Goal: Information Seeking & Learning: Compare options

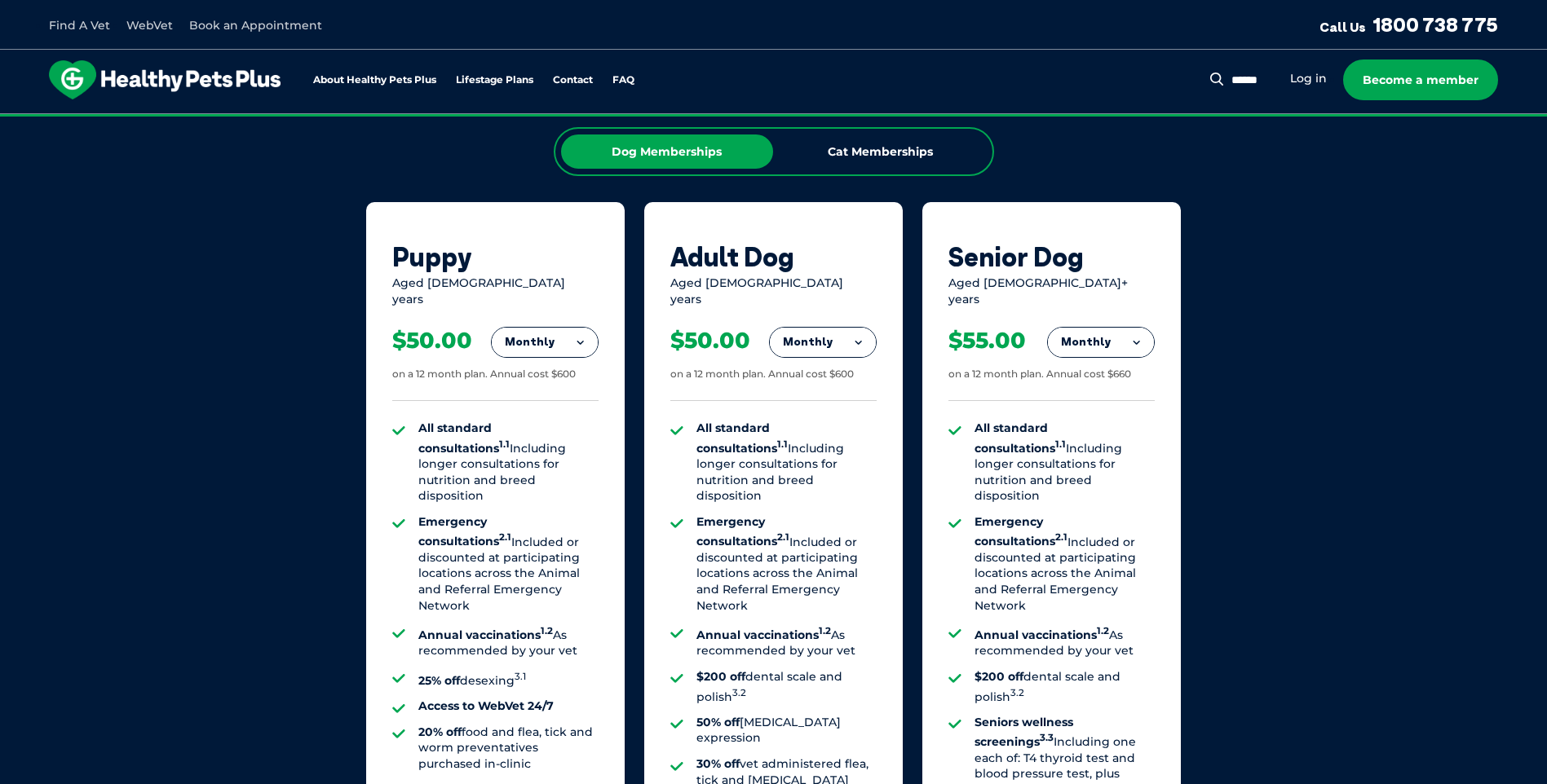
scroll to position [1059, 0]
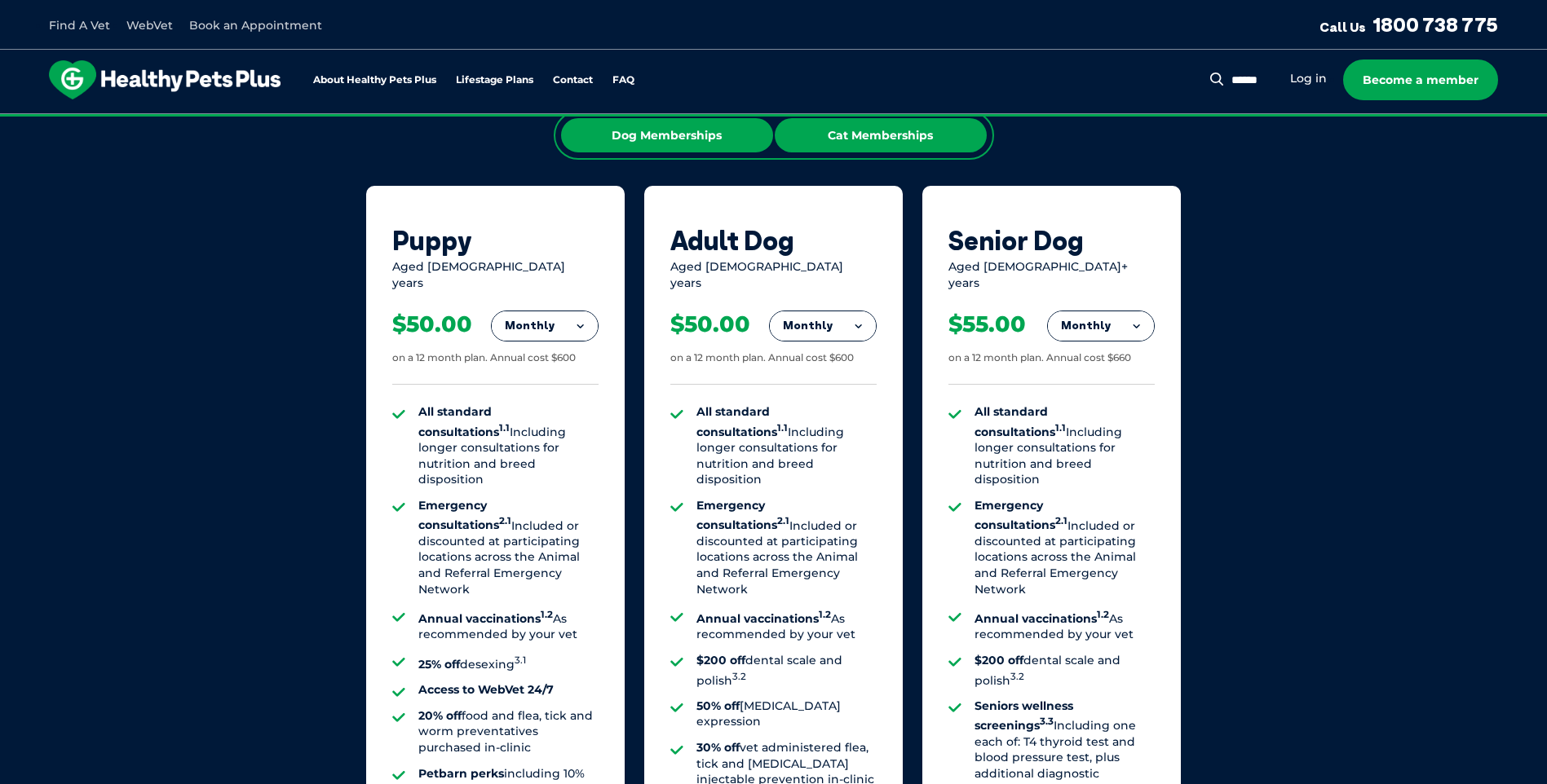
click at [873, 137] on div "Cat Memberships" at bounding box center [881, 135] width 212 height 34
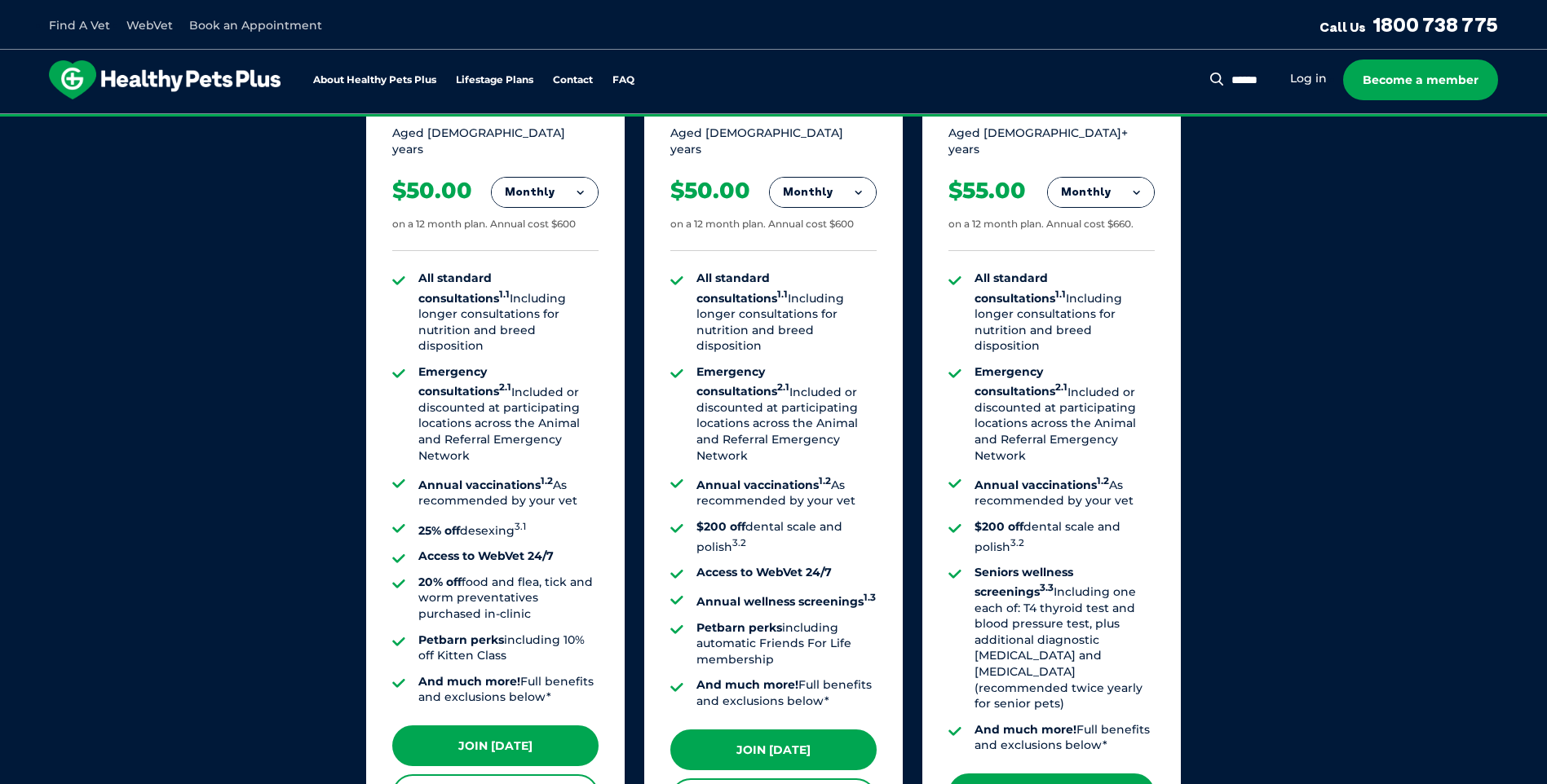
scroll to position [1223, 0]
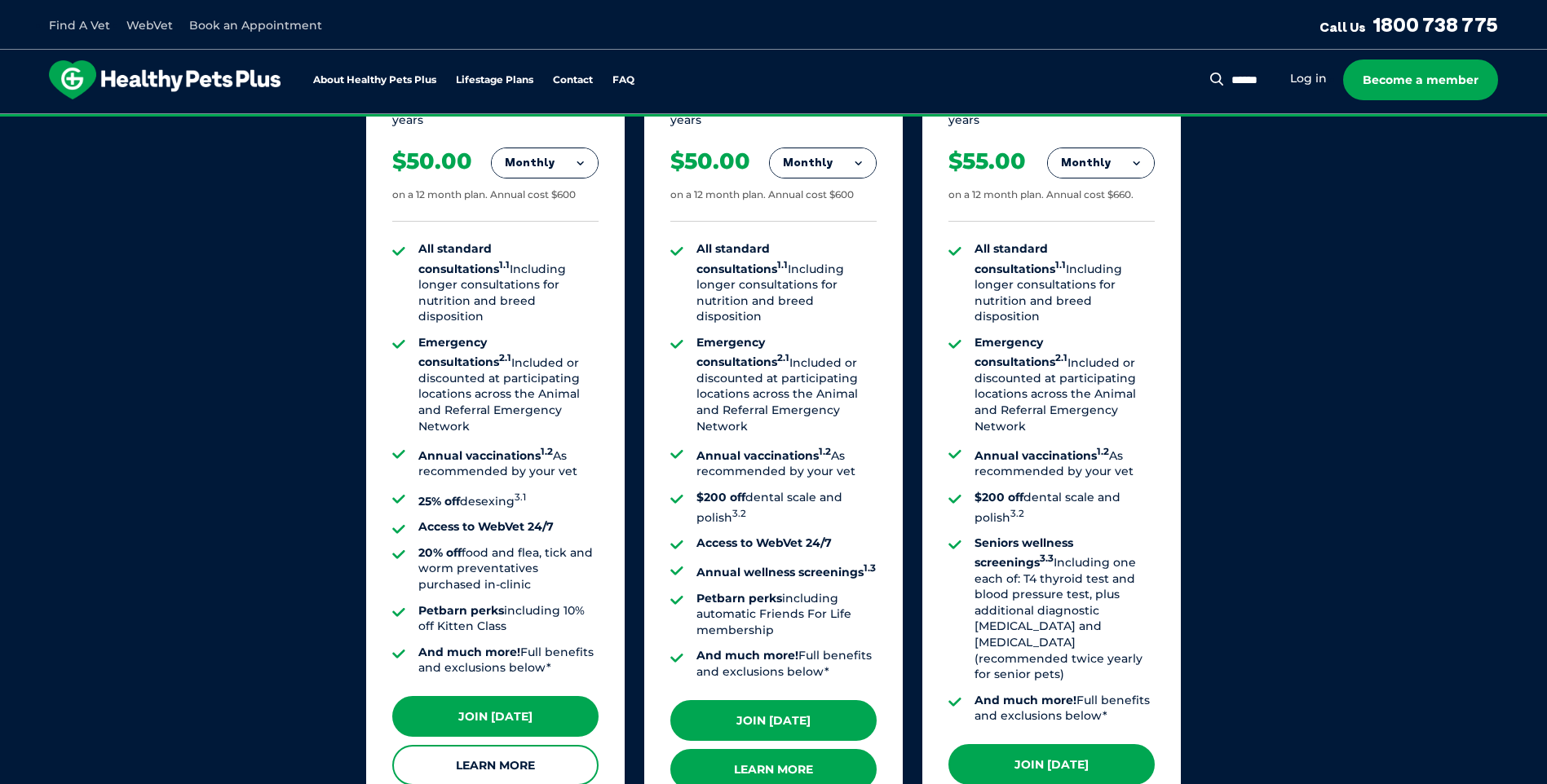
click at [811, 765] on link "Learn More" at bounding box center [773, 769] width 206 height 41
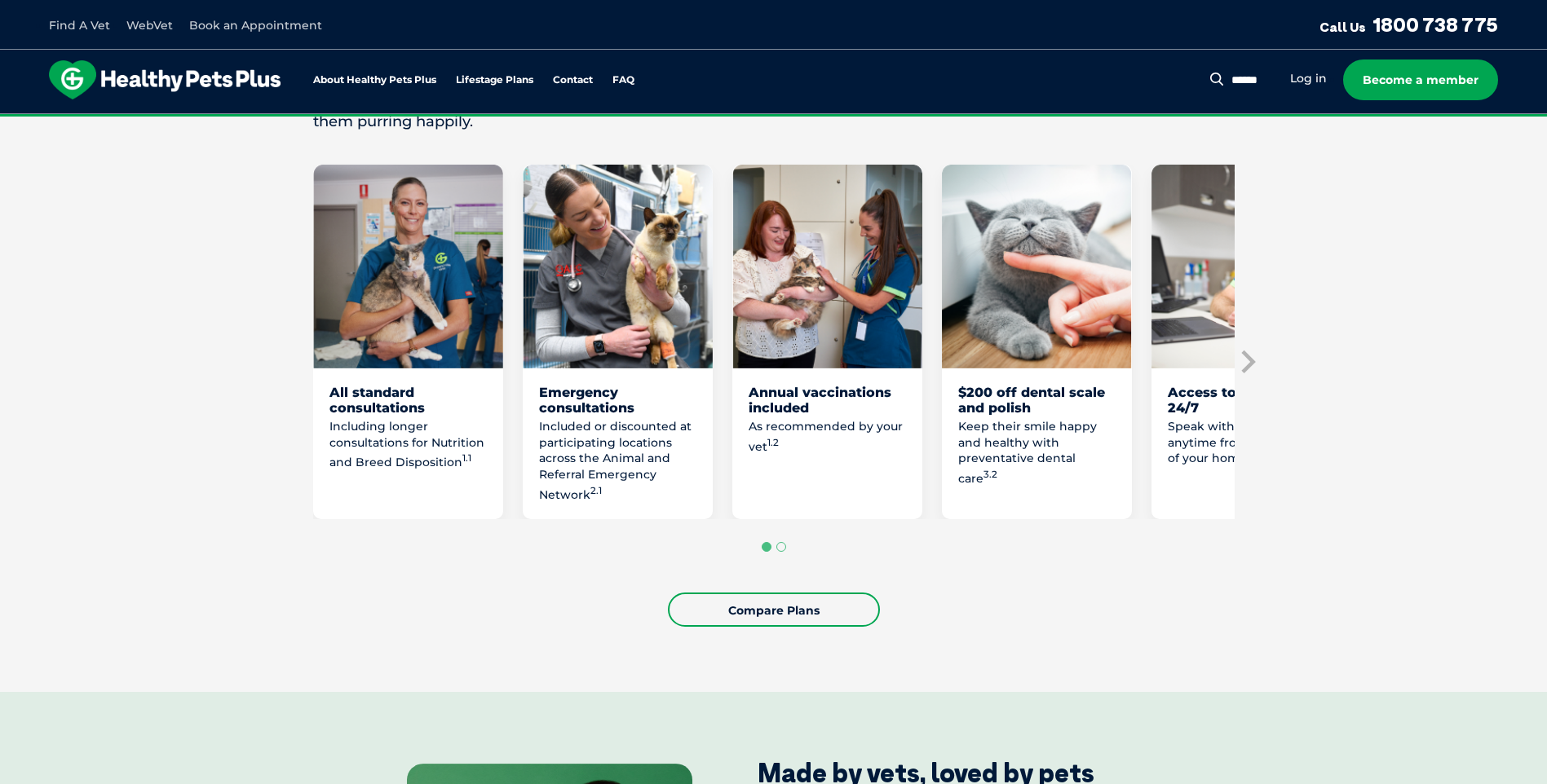
scroll to position [815, 0]
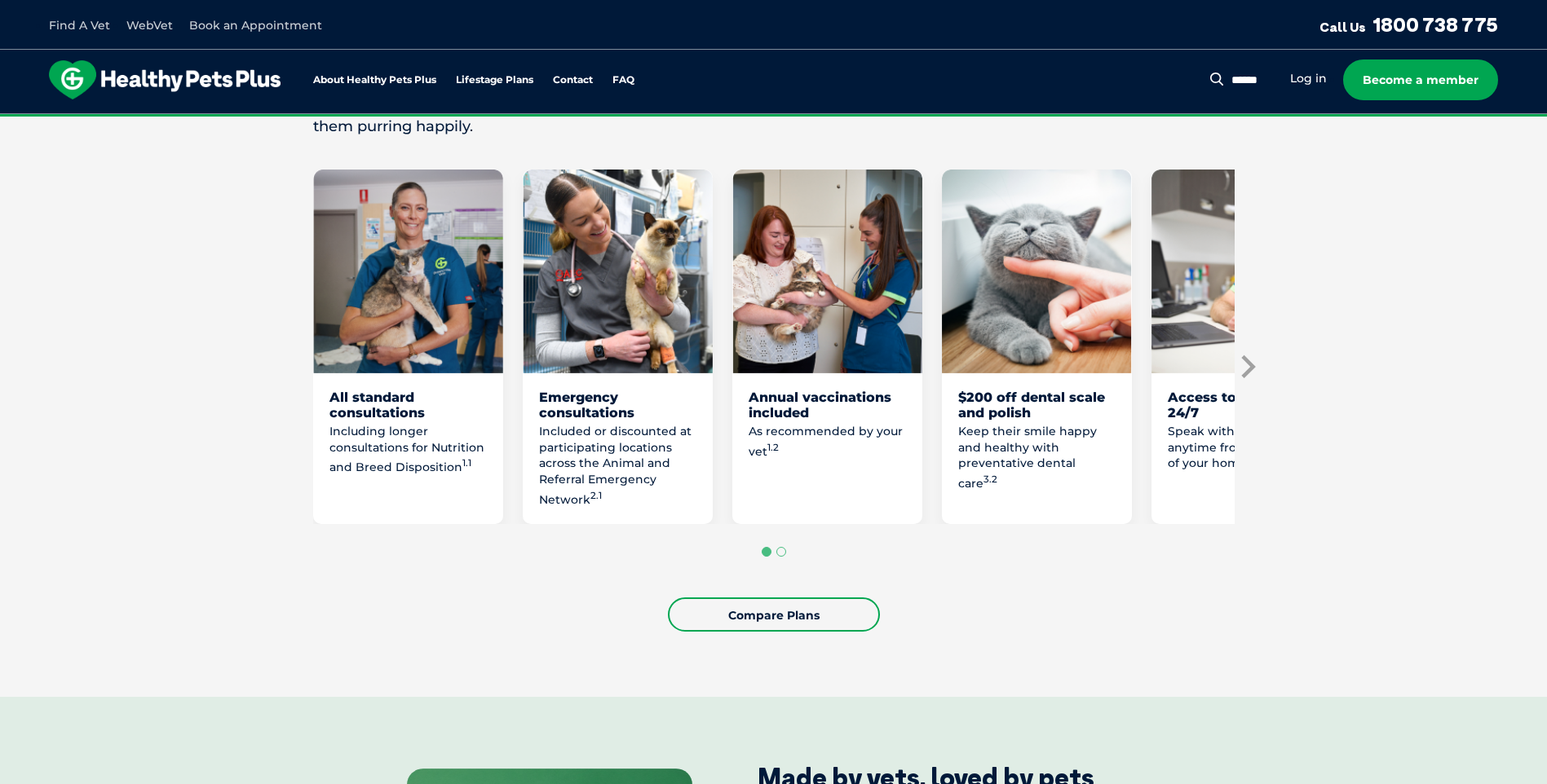
click at [1250, 360] on icon "Next slide" at bounding box center [1246, 367] width 25 height 25
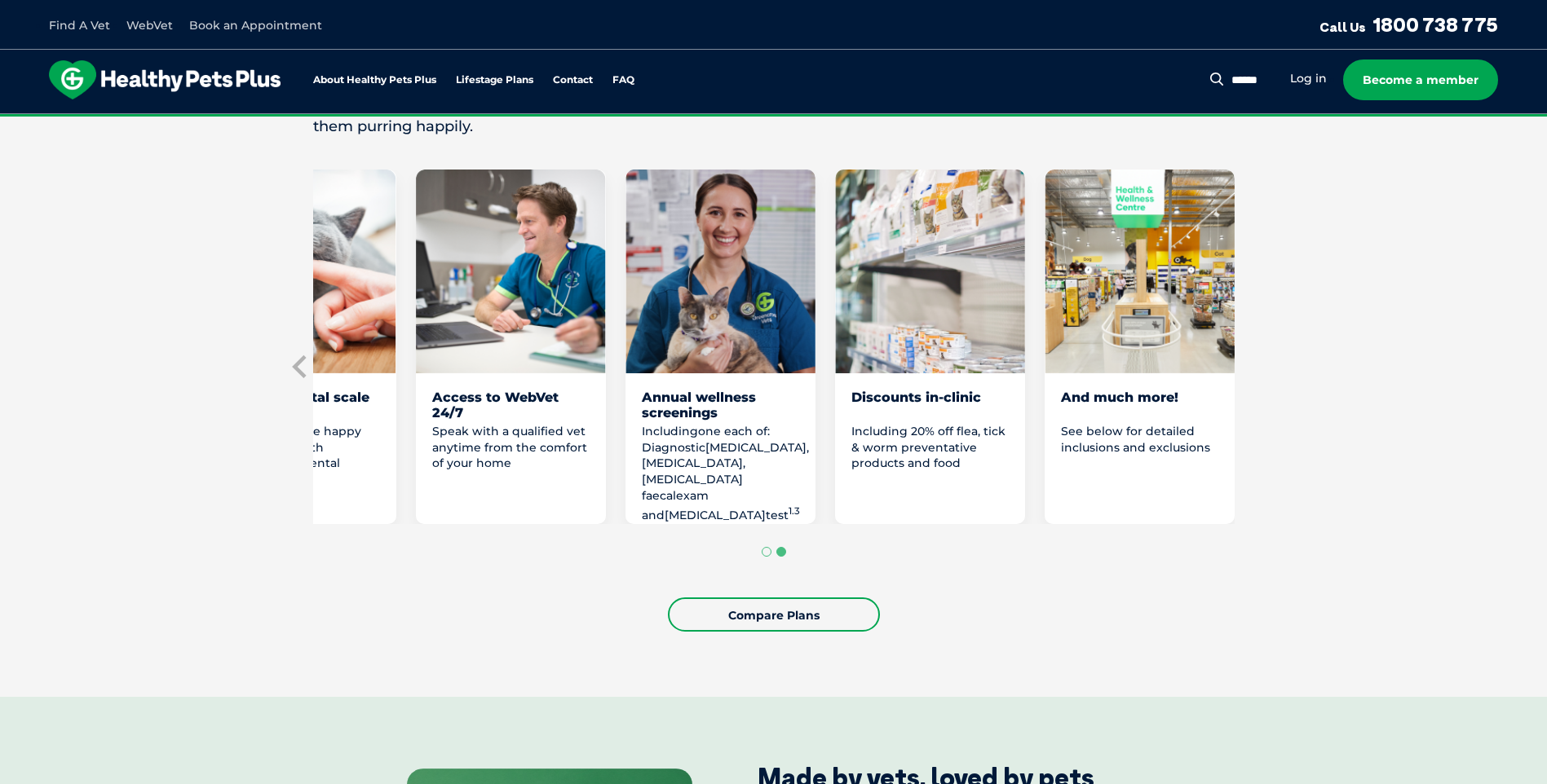
click at [1250, 360] on section "Love them from their purr to their paws with Healthy Pets Plus Adult Our feline…" at bounding box center [773, 292] width 1547 height 808
click at [750, 622] on link "Compare Plans" at bounding box center [774, 615] width 212 height 34
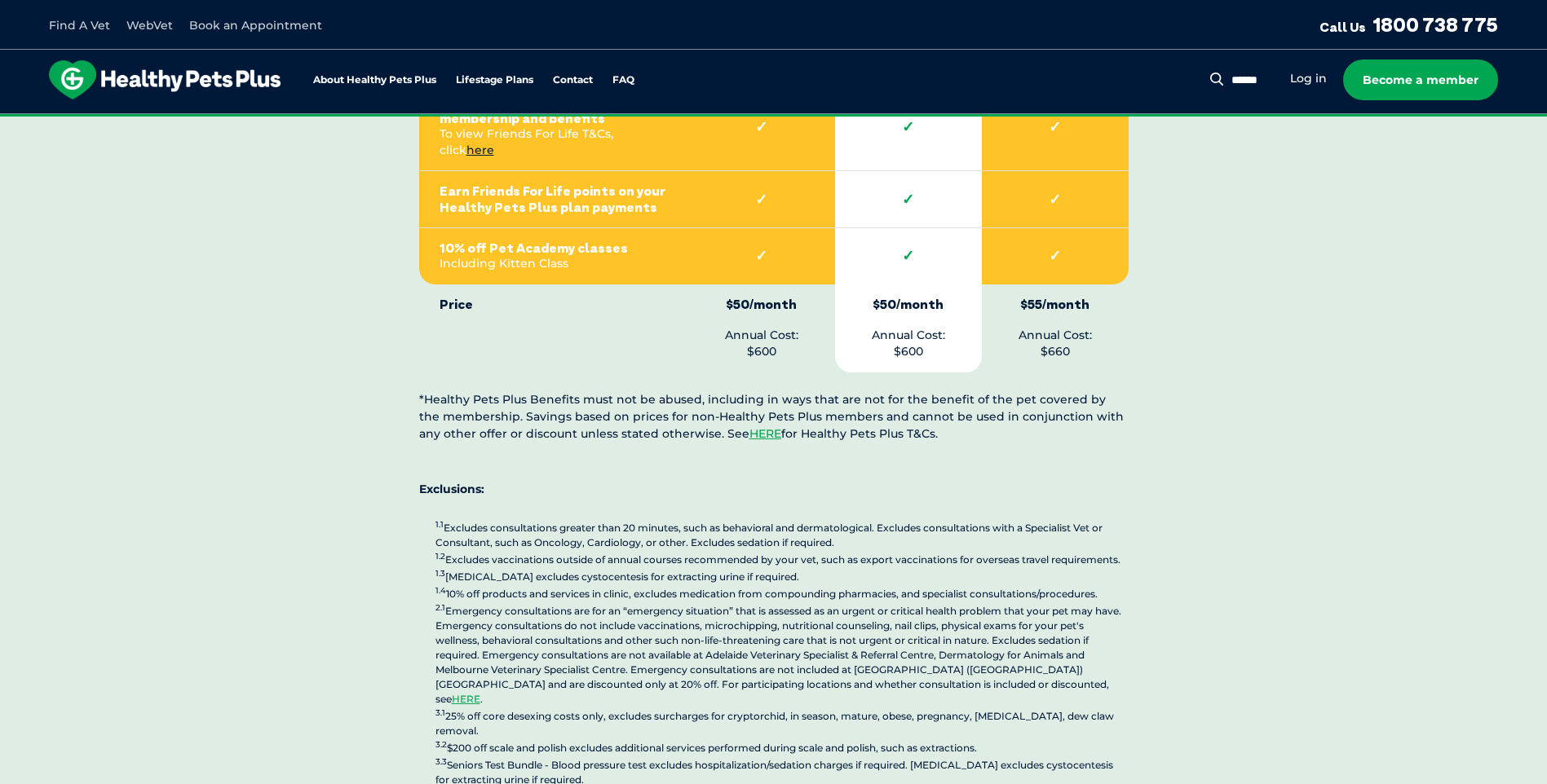
scroll to position [3858, 0]
